Goal: Check status

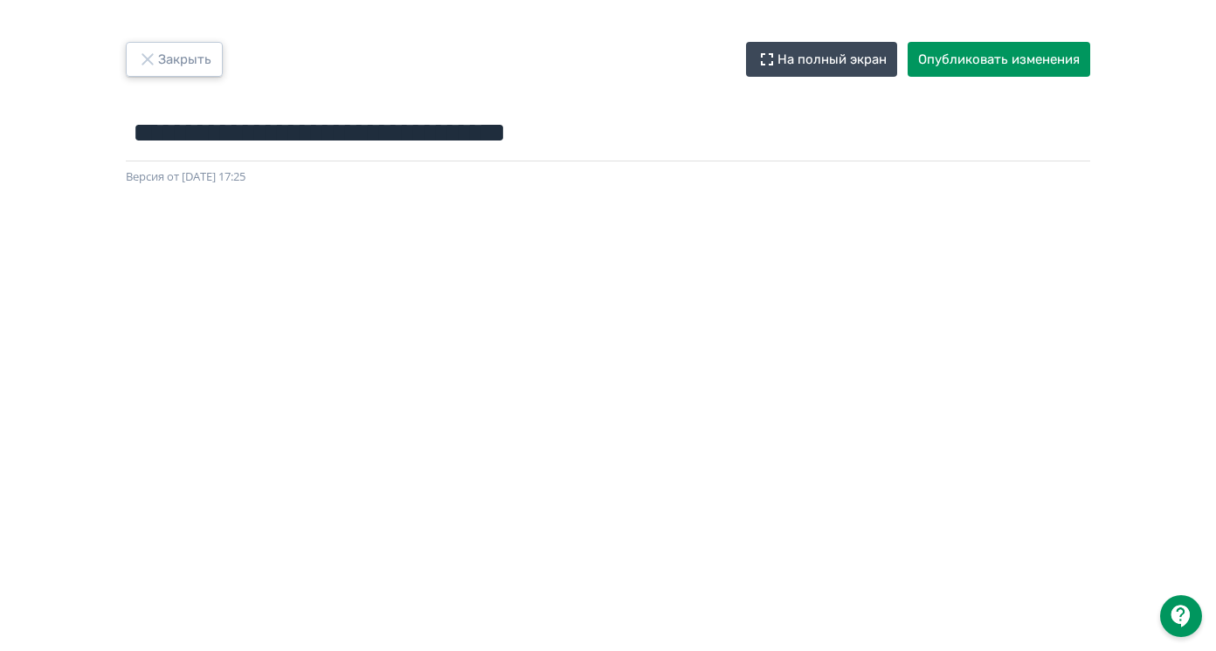
click at [195, 55] on button "Закрыть" at bounding box center [174, 59] width 97 height 35
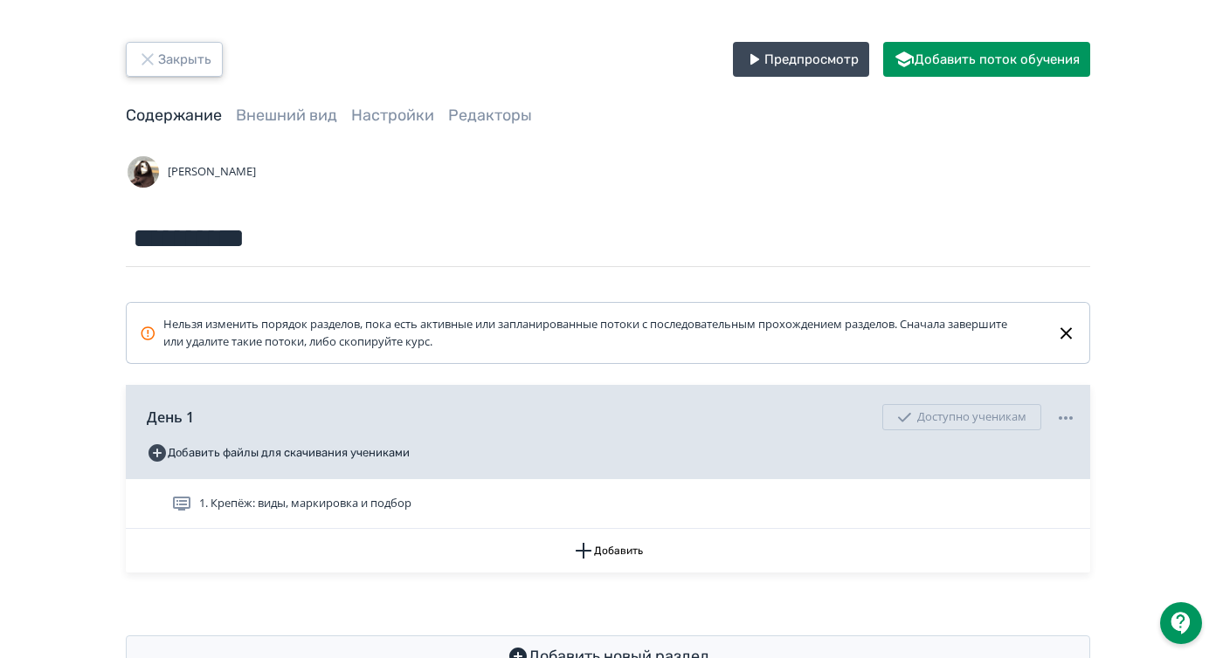
click at [182, 53] on button "Закрыть" at bounding box center [174, 59] width 97 height 35
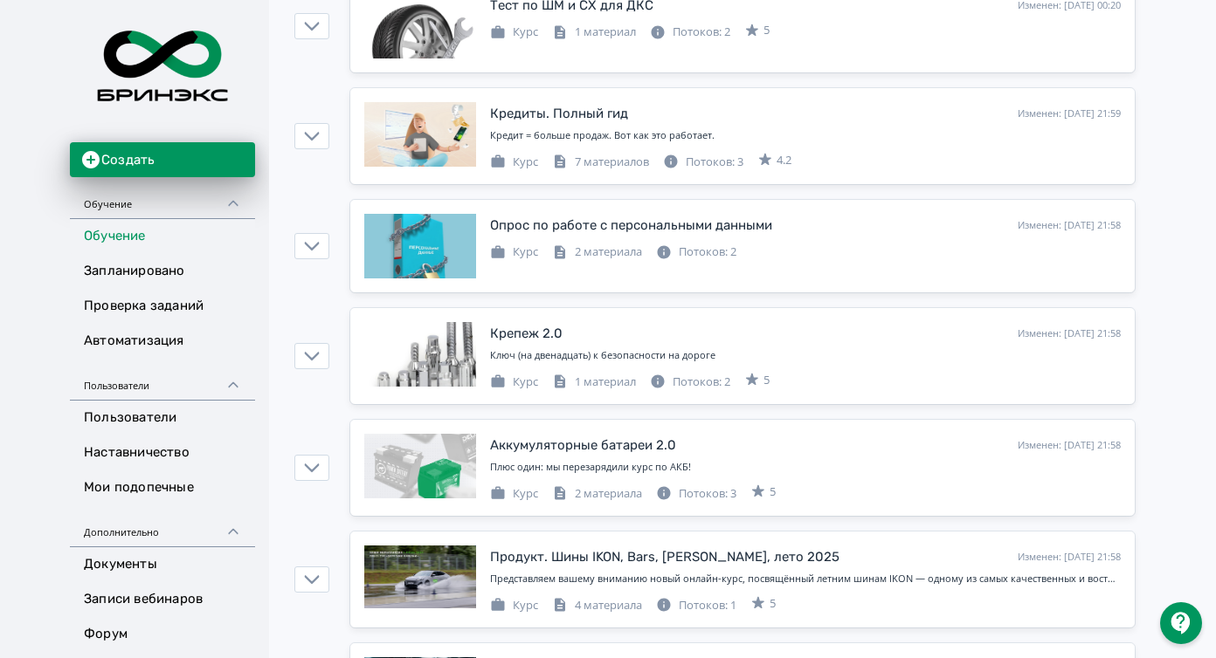
scroll to position [463, 0]
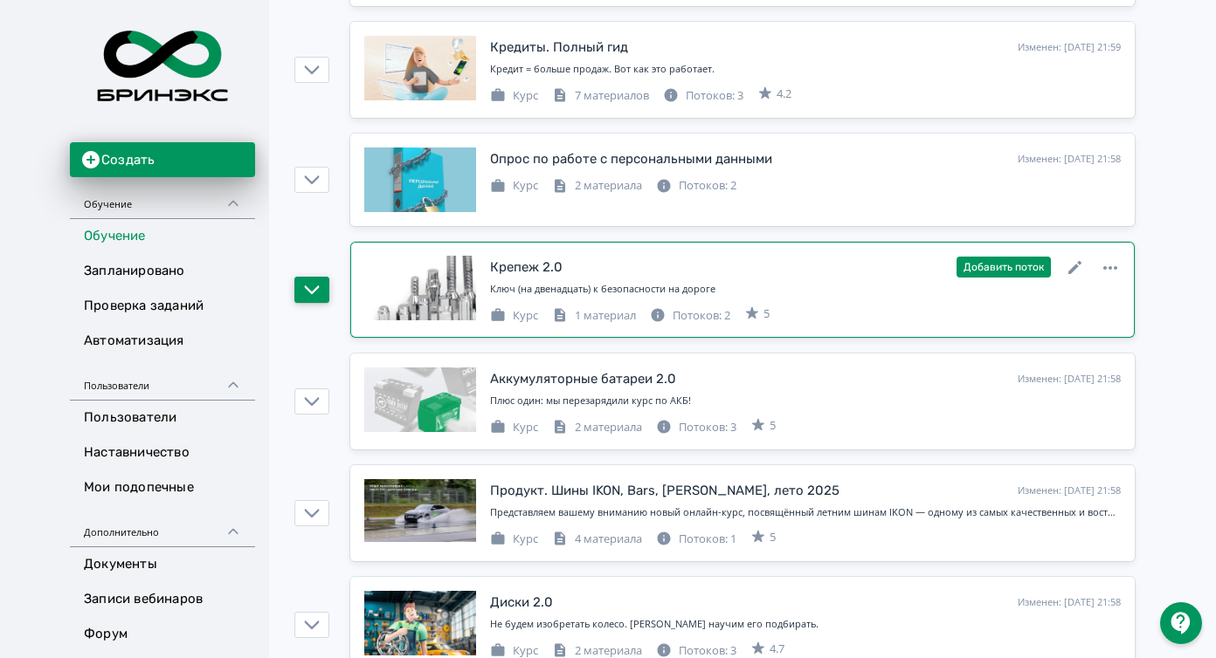
click at [320, 282] on icon "button" at bounding box center [312, 290] width 16 height 16
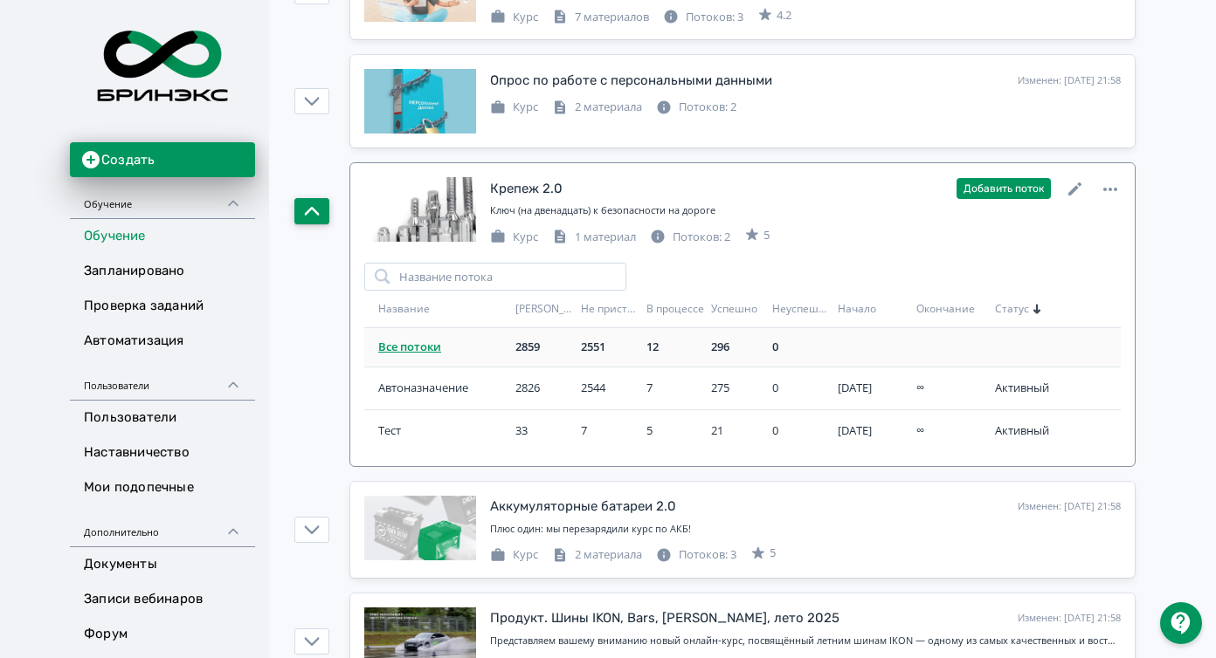
scroll to position [573, 0]
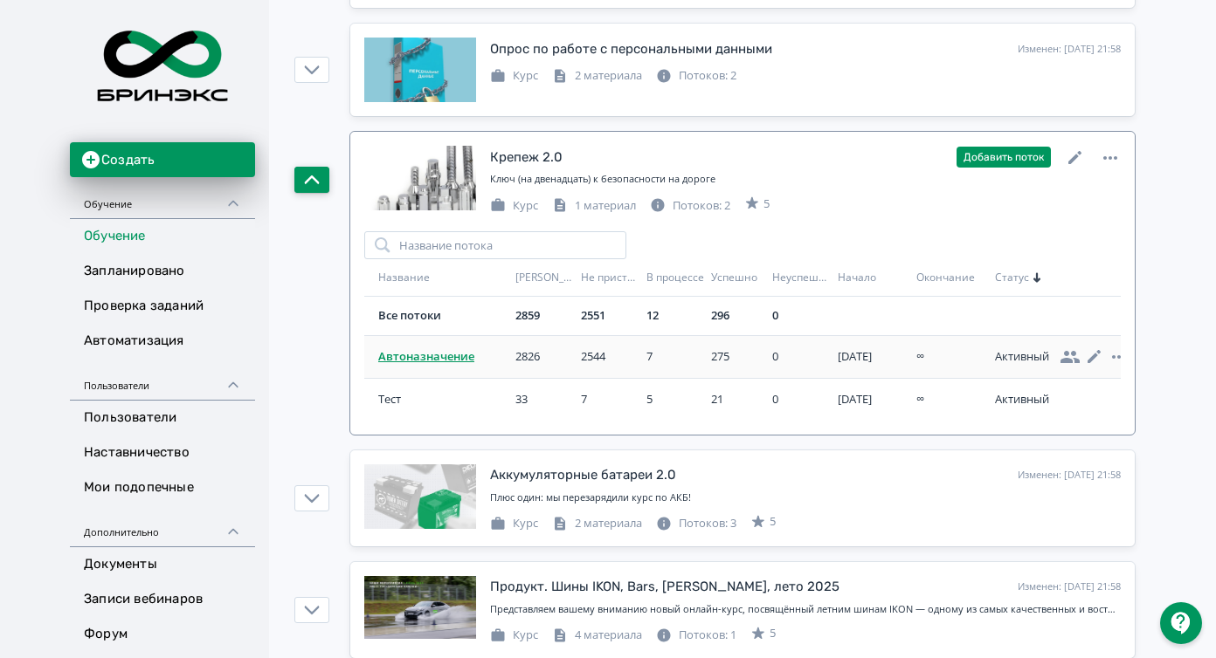
click at [458, 356] on span "Автоназначение" at bounding box center [443, 356] width 130 height 17
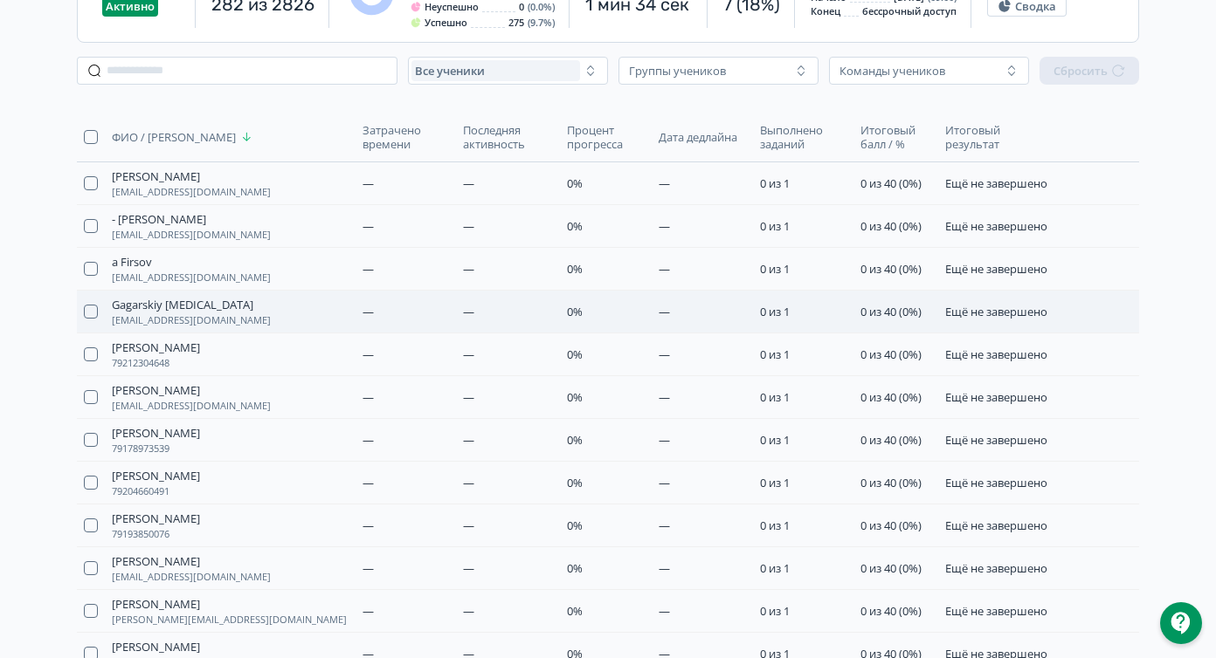
scroll to position [263, 0]
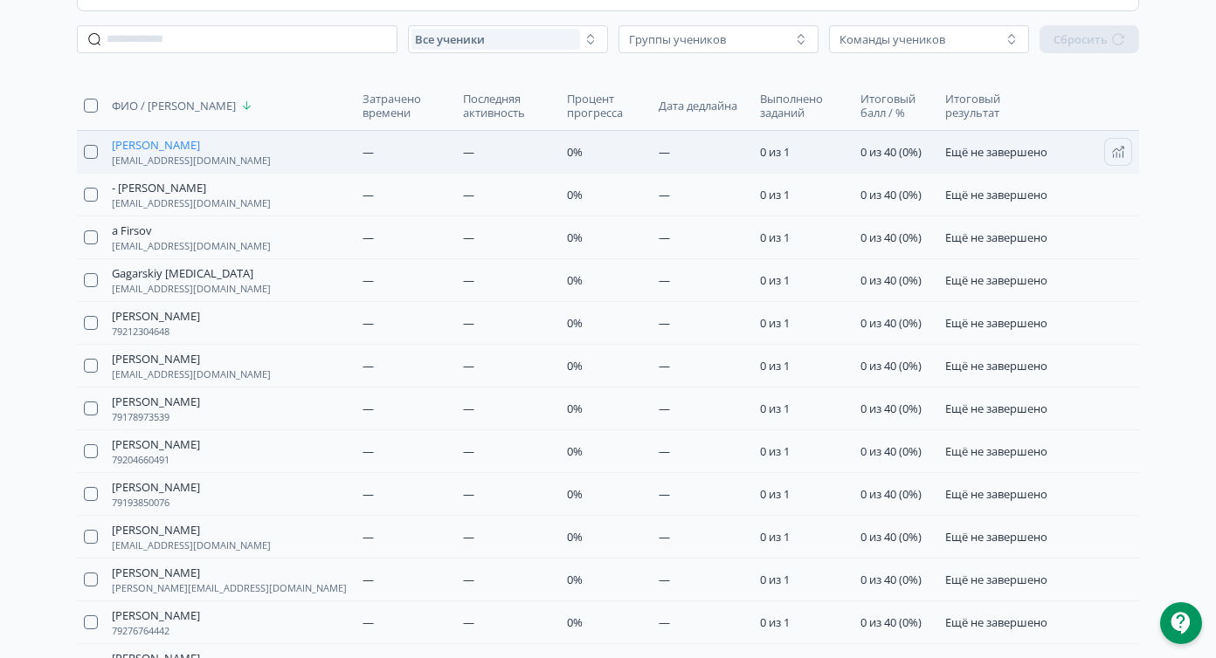
click at [149, 150] on span "[PERSON_NAME]" at bounding box center [156, 145] width 88 height 14
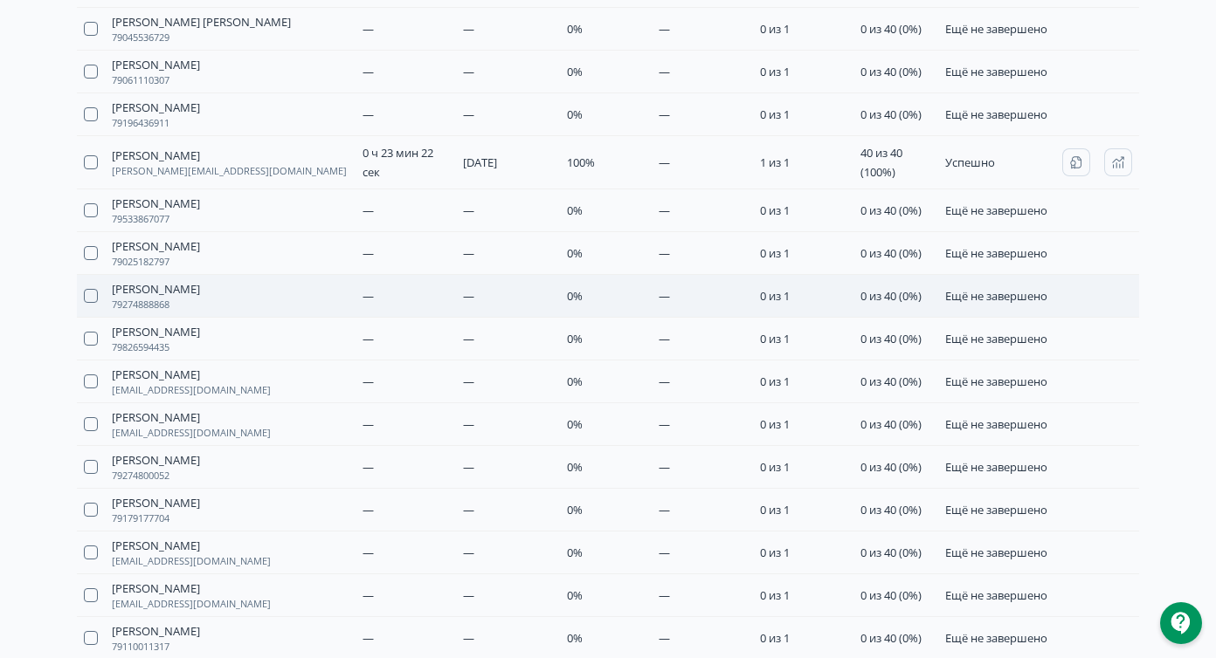
scroll to position [1184, 0]
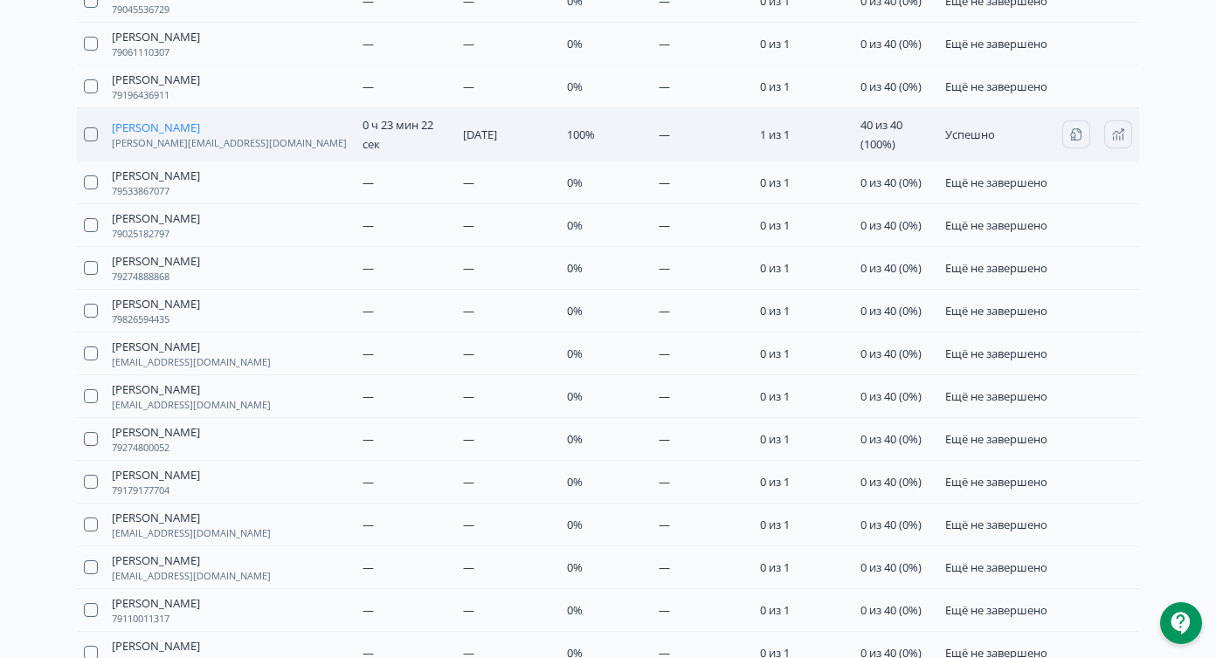
click at [161, 134] on span "[PERSON_NAME]" at bounding box center [156, 128] width 88 height 14
